Goal: Transaction & Acquisition: Book appointment/travel/reservation

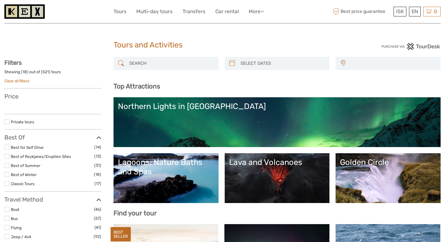
select select
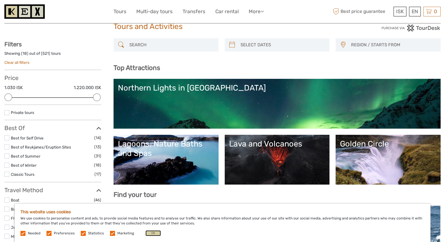
click at [149, 232] on button "OK" at bounding box center [152, 233] width 15 height 6
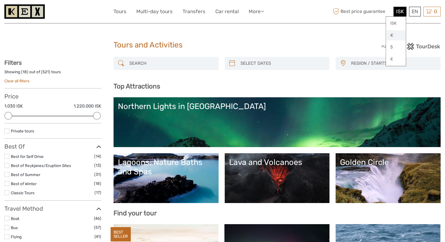
click at [391, 35] on link "€" at bounding box center [396, 35] width 20 height 11
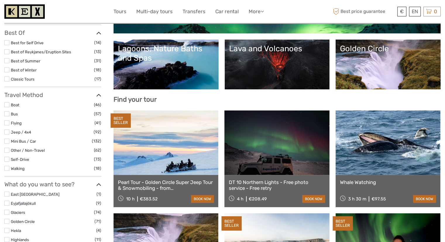
scroll to position [114, 0]
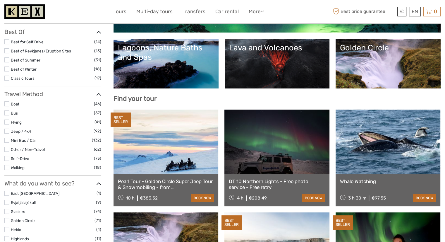
click at [150, 166] on link at bounding box center [165, 141] width 105 height 64
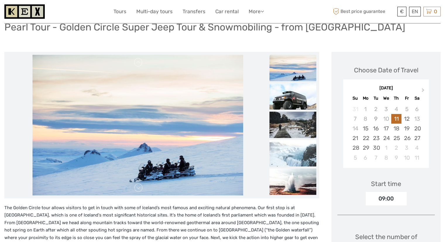
click at [168, 181] on img at bounding box center [137, 125] width 211 height 140
click at [168, 156] on img at bounding box center [137, 125] width 211 height 140
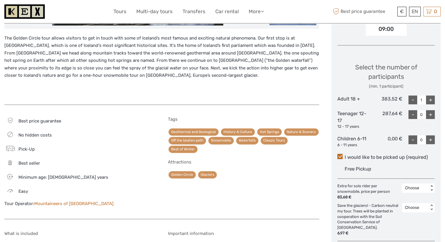
scroll to position [220, 0]
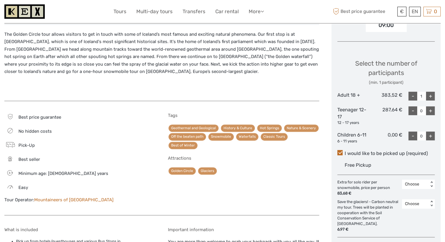
click at [429, 93] on div "+" at bounding box center [430, 96] width 9 height 9
type input "2"
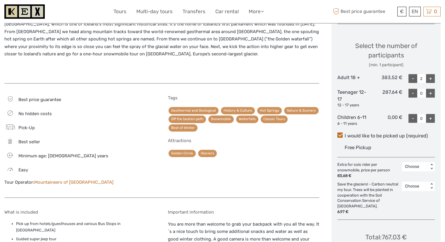
scroll to position [237, 0]
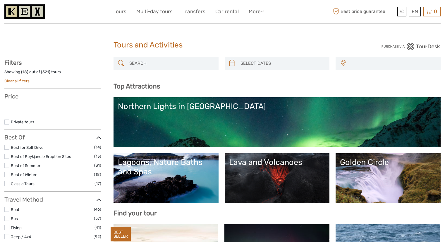
select select
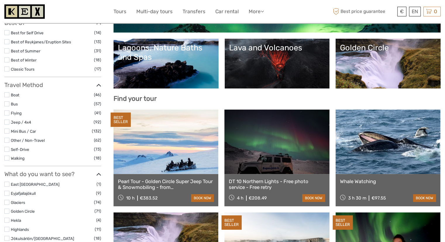
select select
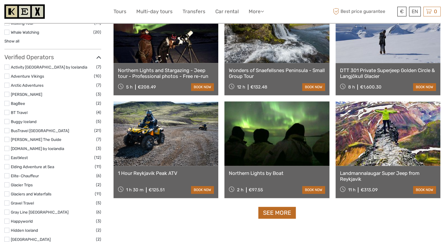
scroll to position [635, 0]
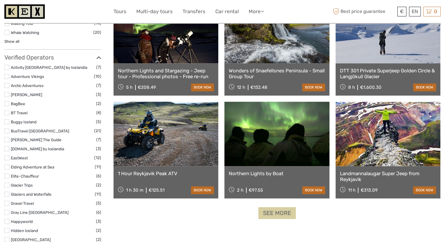
click at [277, 210] on link "See more" at bounding box center [276, 213] width 37 height 12
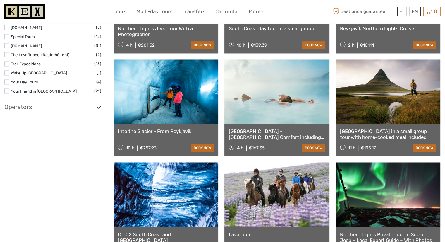
scroll to position [948, 0]
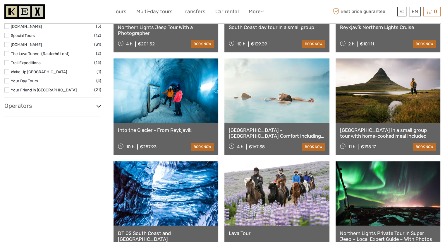
click at [259, 134] on link "Reykjavík - Blue Lagoon Comfort including admission" at bounding box center [277, 133] width 96 height 12
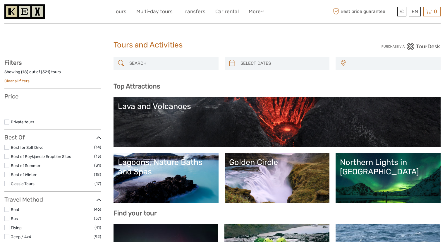
select select
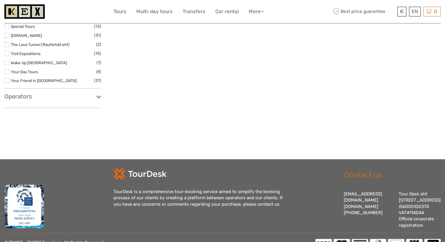
select select
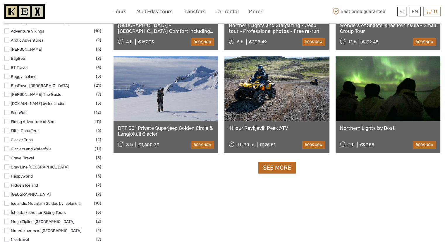
scroll to position [681, 0]
click at [277, 167] on link "See more" at bounding box center [276, 167] width 37 height 12
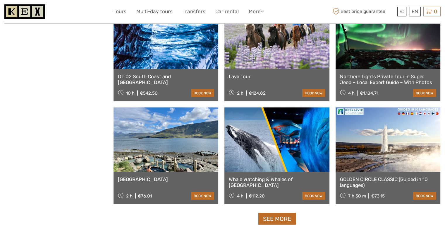
scroll to position [1118, 0]
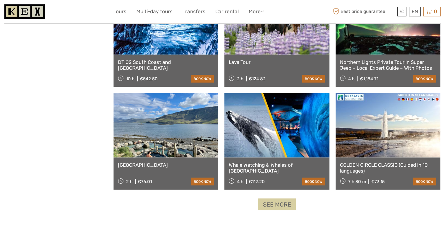
click at [281, 205] on link "See more" at bounding box center [276, 204] width 37 height 12
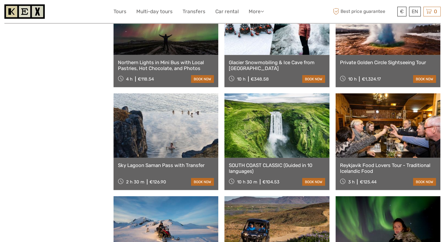
scroll to position [1426, 0]
click at [178, 163] on link "Sky Lagoon Saman Pass with Transfer" at bounding box center [166, 165] width 96 height 6
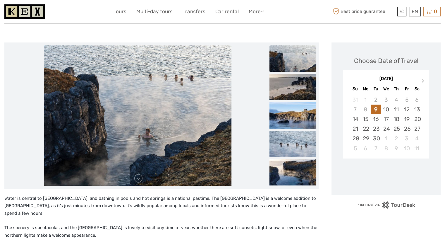
scroll to position [51, 0]
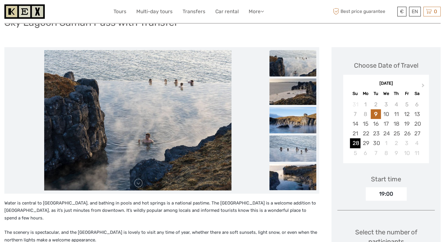
click at [356, 145] on div "28" at bounding box center [355, 143] width 10 height 10
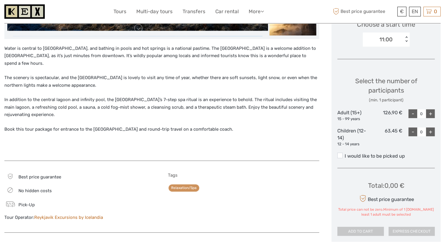
scroll to position [211, 0]
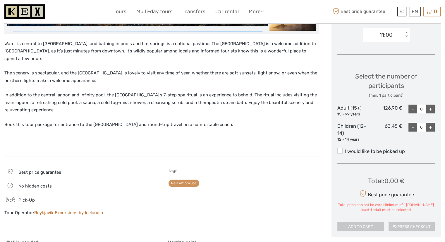
click at [433, 105] on div "+" at bounding box center [430, 108] width 9 height 9
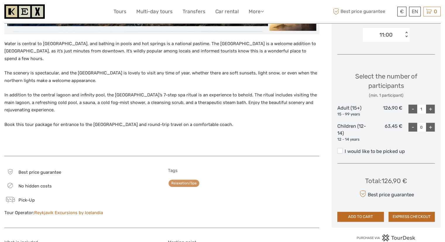
click at [433, 105] on div "+" at bounding box center [430, 108] width 9 height 9
type input "2"
click at [340, 152] on span at bounding box center [339, 150] width 5 height 5
click at [344, 149] on input "I would like to be picked up" at bounding box center [344, 149] width 0 height 0
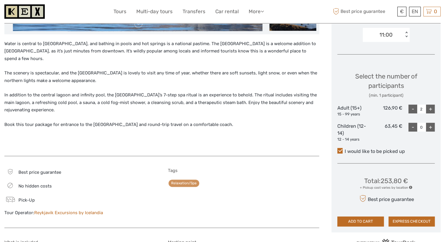
click at [362, 187] on div "+ Pickup cost varies by location" at bounding box center [386, 187] width 52 height 5
click at [411, 187] on span at bounding box center [410, 186] width 3 height 3
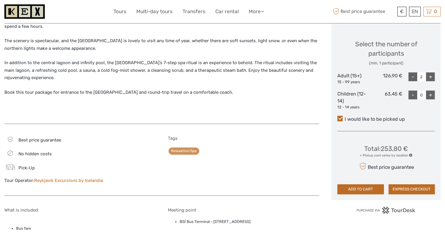
scroll to position [246, 0]
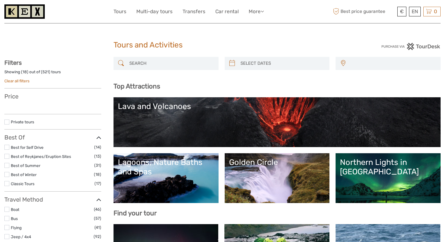
select select
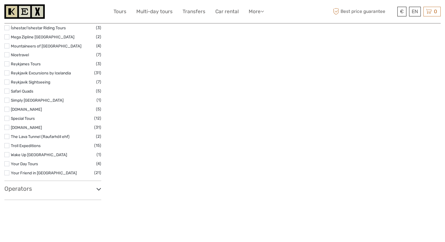
scroll to position [852, 0]
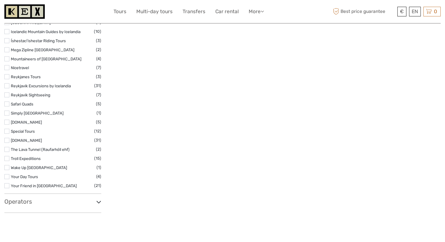
click at [47, 202] on h3 "Operators" at bounding box center [52, 201] width 97 height 7
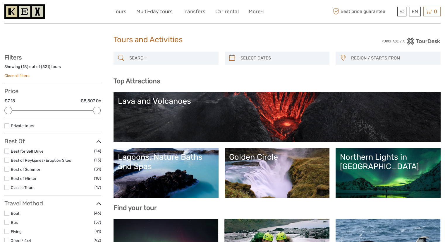
scroll to position [5, 0]
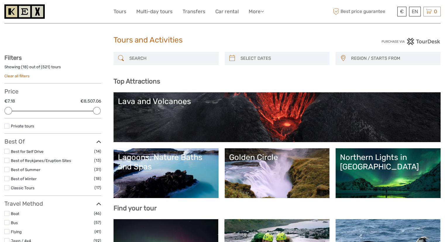
type input "09/09/2025"
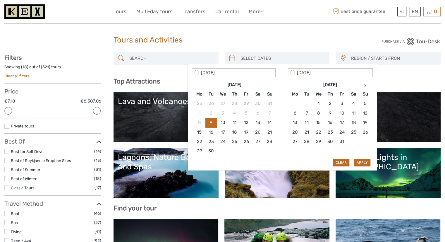
click at [251, 62] on input "search" at bounding box center [282, 58] width 89 height 10
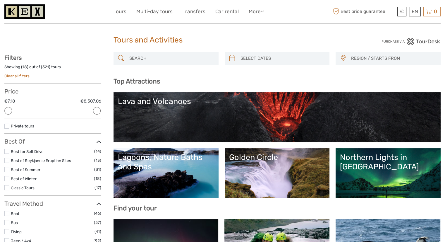
click at [367, 54] on span "REGION / STARTS FROM" at bounding box center [392, 59] width 89 height 10
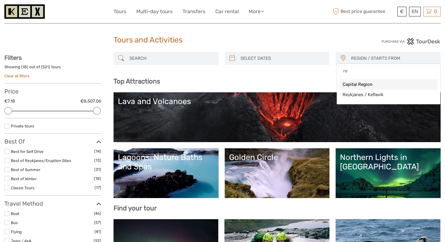
type input "r"
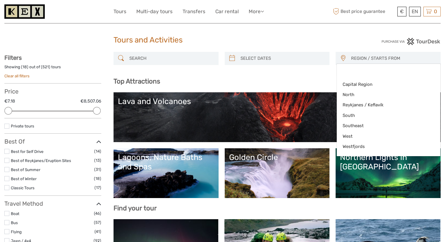
click at [314, 81] on h3 "Top Attractions" at bounding box center [276, 81] width 327 height 8
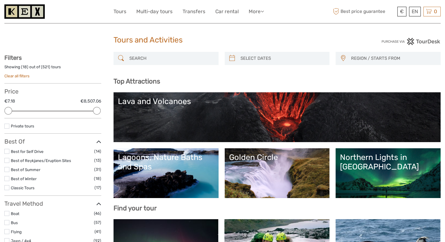
click at [363, 54] on span "REGION / STARTS FROM" at bounding box center [392, 59] width 89 height 10
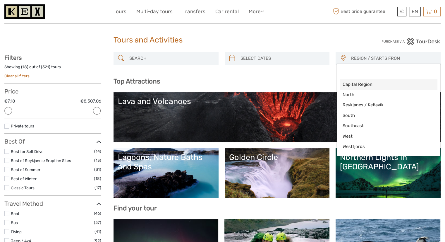
click at [361, 83] on span "Capital Region" at bounding box center [383, 84] width 82 height 6
select select "Capital Region"
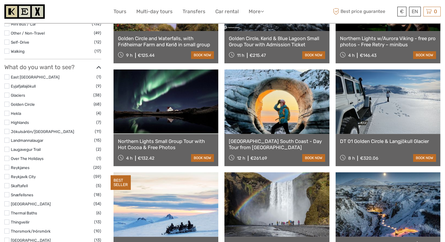
scroll to position [234, 0]
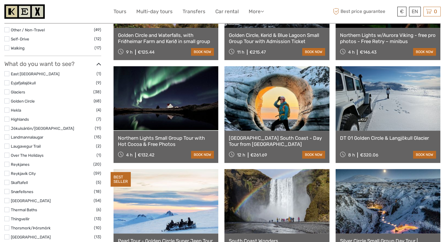
click at [379, 105] on link at bounding box center [387, 98] width 105 height 64
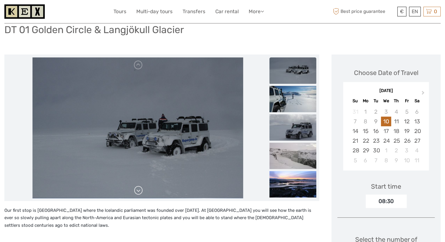
click at [140, 189] on link at bounding box center [138, 189] width 9 height 9
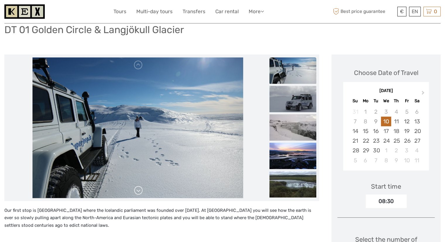
click at [140, 189] on link at bounding box center [138, 189] width 9 height 9
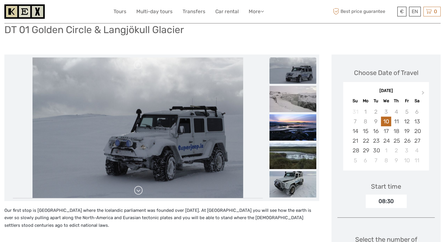
click at [140, 189] on link at bounding box center [138, 189] width 9 height 9
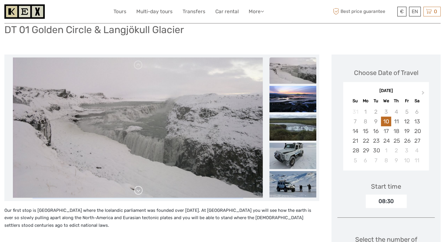
click at [140, 189] on link at bounding box center [138, 189] width 9 height 9
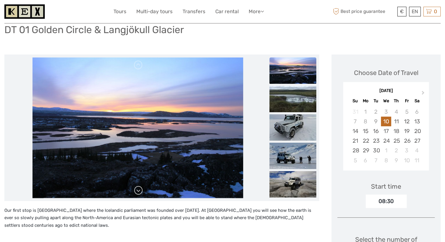
click at [140, 189] on link at bounding box center [138, 189] width 9 height 9
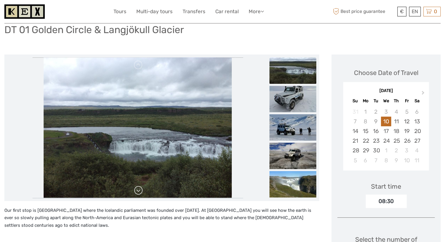
click at [140, 189] on link at bounding box center [138, 189] width 9 height 9
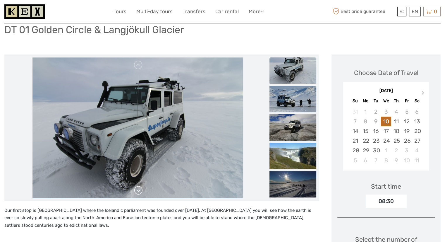
click at [140, 189] on link at bounding box center [138, 189] width 9 height 9
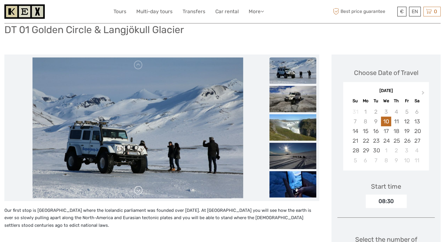
click at [140, 189] on link at bounding box center [138, 189] width 9 height 9
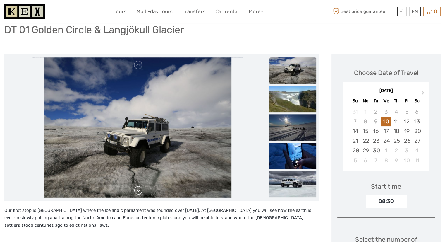
click at [140, 189] on link at bounding box center [138, 189] width 9 height 9
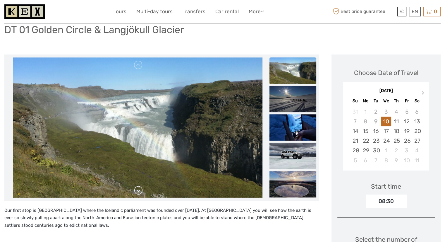
click at [140, 189] on link at bounding box center [138, 189] width 9 height 9
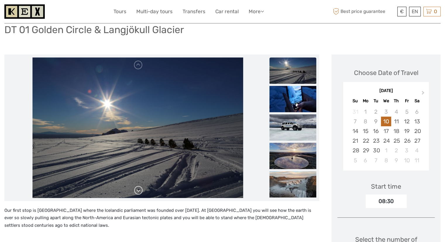
click at [140, 189] on link at bounding box center [138, 189] width 9 height 9
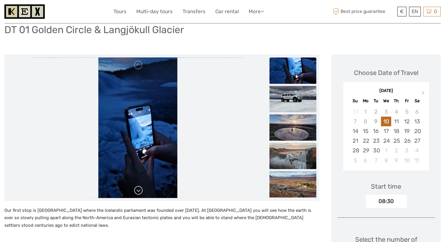
click at [140, 189] on link at bounding box center [138, 189] width 9 height 9
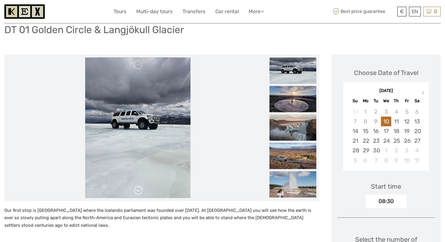
click at [140, 189] on link at bounding box center [138, 189] width 9 height 9
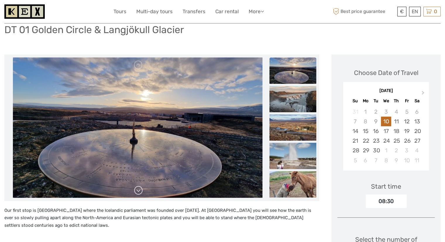
click at [140, 189] on link at bounding box center [138, 189] width 9 height 9
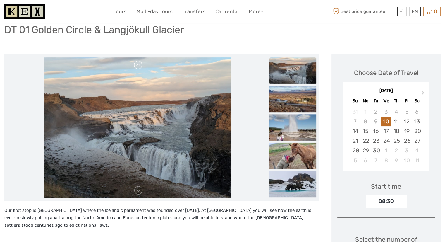
click at [140, 69] on link at bounding box center [138, 64] width 9 height 9
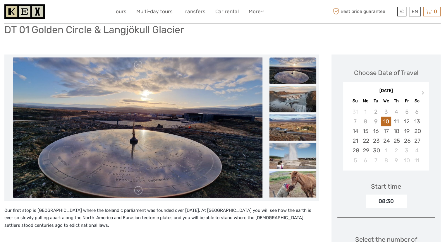
click at [138, 196] on img at bounding box center [137, 127] width 249 height 140
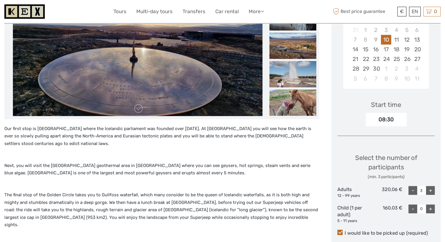
scroll to position [125, 0]
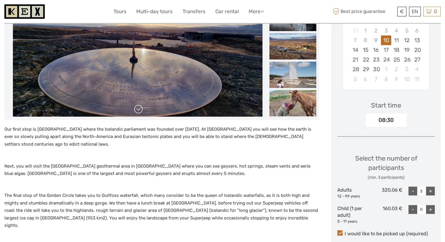
click at [139, 108] on link at bounding box center [138, 108] width 9 height 9
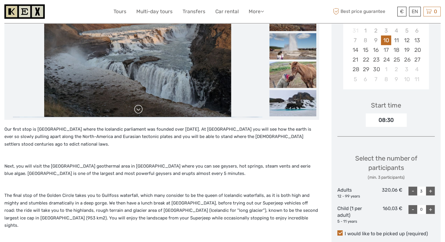
click at [139, 108] on link at bounding box center [138, 108] width 9 height 9
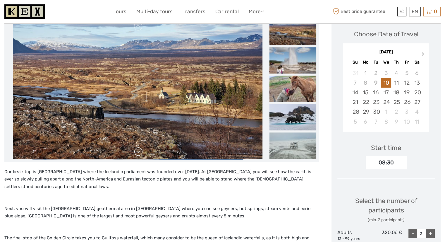
scroll to position [82, 0]
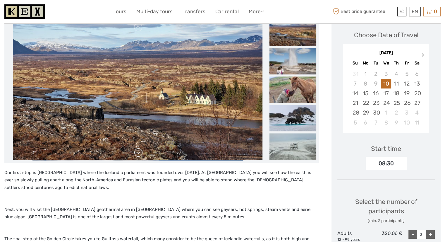
click at [140, 154] on link at bounding box center [138, 152] width 9 height 9
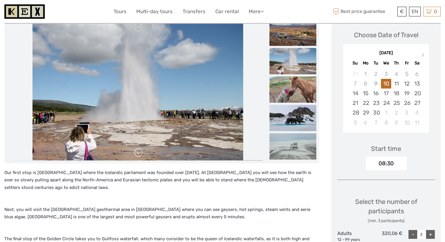
click at [140, 154] on link at bounding box center [138, 152] width 9 height 9
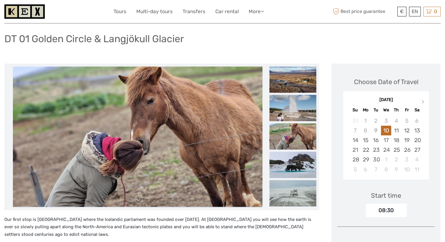
scroll to position [30, 0]
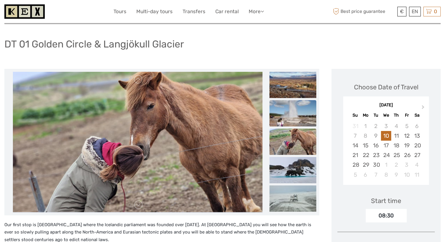
click at [292, 114] on img at bounding box center [292, 113] width 47 height 26
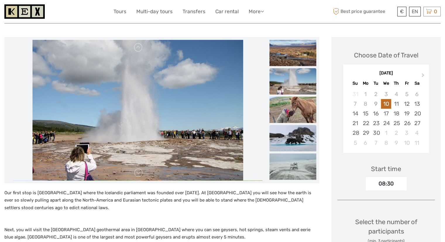
scroll to position [61, 0]
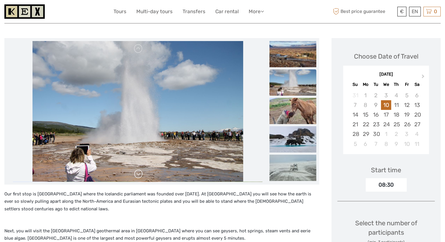
click at [137, 175] on link at bounding box center [138, 173] width 9 height 9
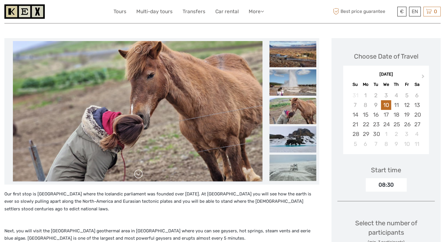
click at [137, 175] on link at bounding box center [138, 173] width 9 height 9
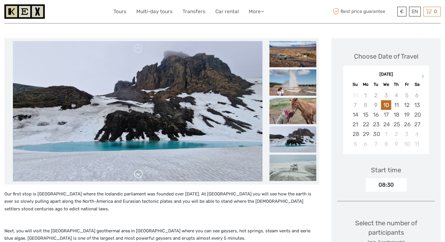
click at [137, 175] on link at bounding box center [138, 173] width 9 height 9
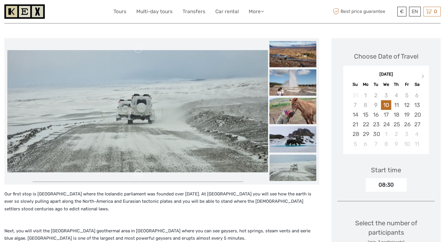
click at [137, 175] on link at bounding box center [138, 173] width 9 height 9
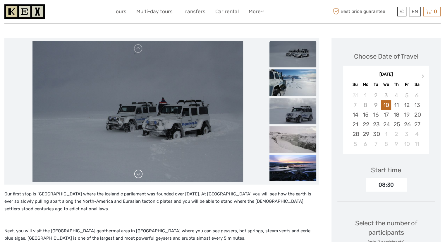
click at [137, 175] on link at bounding box center [138, 173] width 9 height 9
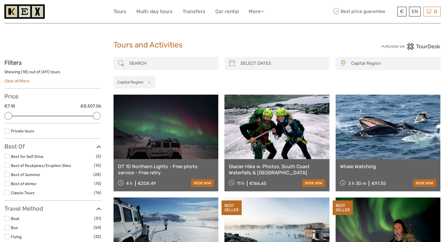
click at [96, 112] on div at bounding box center [97, 116] width 8 height 8
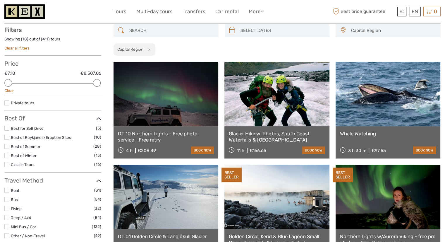
scroll to position [33, 0]
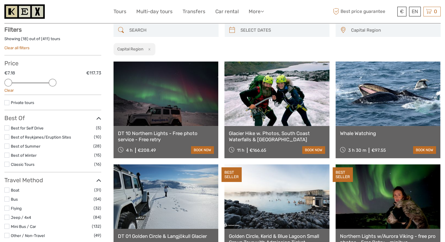
drag, startPoint x: 98, startPoint y: 83, endPoint x: 57, endPoint y: 83, distance: 40.9
click at [57, 83] on div "Price €7.18 €117.73 Clear" at bounding box center [52, 77] width 97 height 35
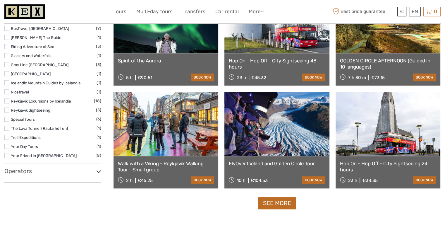
scroll to position [516, 0]
click at [290, 205] on link "See more" at bounding box center [276, 203] width 37 height 12
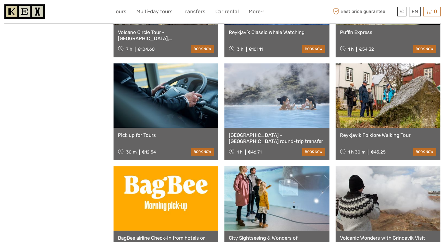
scroll to position [750, 0]
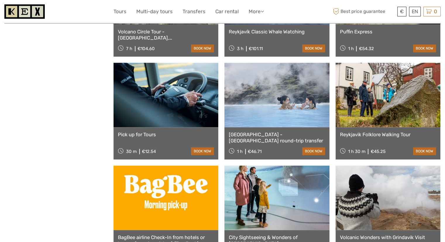
click at [243, 128] on div "Reykjavík - Blue Lagoon round-trip transfer 1 h €46.71 book now" at bounding box center [276, 143] width 105 height 32
click at [237, 137] on link "[GEOGRAPHIC_DATA] - [GEOGRAPHIC_DATA] round-trip transfer" at bounding box center [277, 137] width 96 height 12
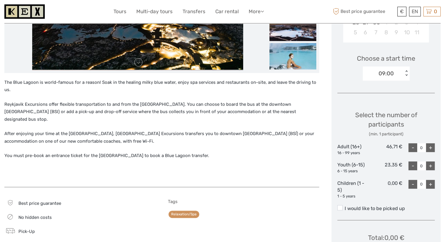
scroll to position [173, 0]
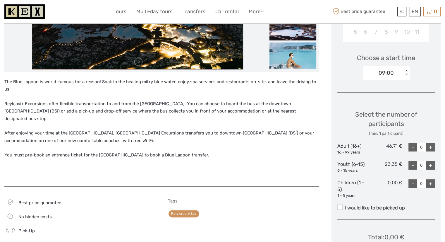
click at [428, 148] on div "+" at bounding box center [430, 146] width 9 height 9
type input "2"
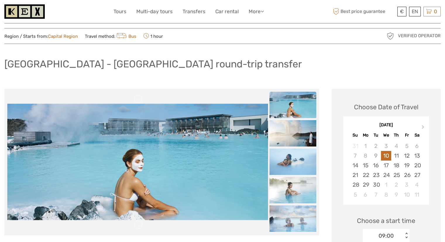
scroll to position [0, 0]
